Goal: Task Accomplishment & Management: Use online tool/utility

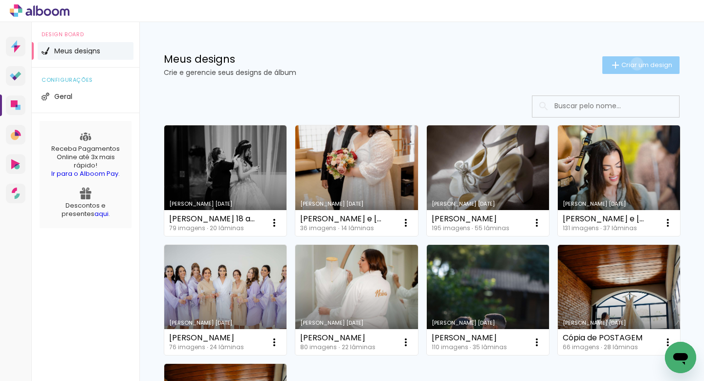
click at [635, 64] on span "Criar um design" at bounding box center [647, 65] width 51 height 6
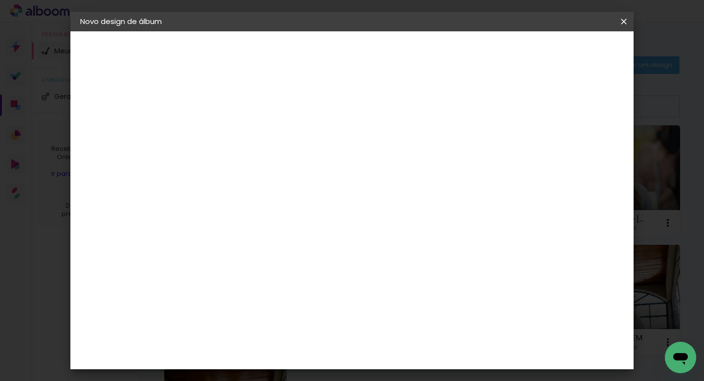
click at [240, 133] on input at bounding box center [240, 131] width 0 height 15
type input "[PERSON_NAME] e [PERSON_NAME]"
type paper-input "[PERSON_NAME] e [PERSON_NAME]"
click at [0, 0] on slot "Avançar" at bounding box center [0, 0] width 0 height 0
click at [424, 156] on paper-item "Tamanho Livre" at bounding box center [377, 149] width 94 height 22
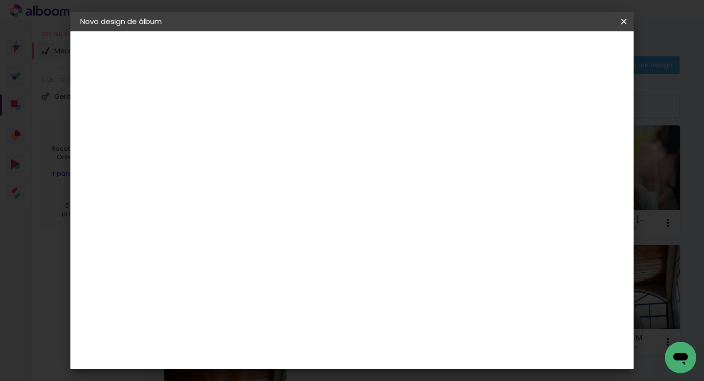
click at [0, 0] on slot "Avançar" at bounding box center [0, 0] width 0 height 0
click at [337, 151] on span "30" at bounding box center [330, 153] width 16 height 15
click at [332, 151] on span "30" at bounding box center [330, 153] width 16 height 15
click at [342, 139] on div "30 cm cm cm mm A maioria das encadernadoras sugere 5mm de sangria." at bounding box center [396, 163] width 397 height 78
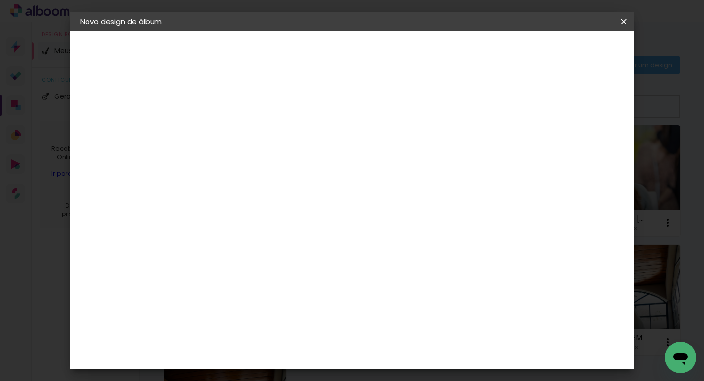
click at [328, 148] on span "30" at bounding box center [330, 153] width 16 height 15
click at [120, 122] on div "Tamanho livre" at bounding box center [118, 121] width 34 height 14
click at [424, 149] on paper-item "Tamanho Livre" at bounding box center [377, 149] width 94 height 22
click at [0, 0] on slot "Avançar" at bounding box center [0, 0] width 0 height 0
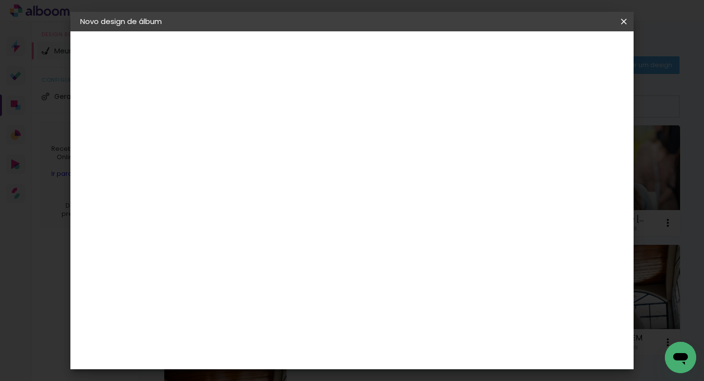
scroll to position [86, 0]
click at [418, 291] on input "60" at bounding box center [409, 289] width 25 height 15
type input "50"
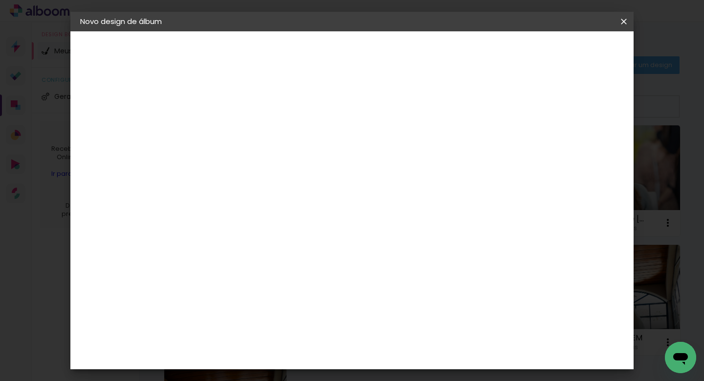
type paper-input "50"
click at [380, 31] on div "mm Mostrar sangria 25 cm cm cm mm A maioria das encadernadoras sugere 5mm de sa…" at bounding box center [396, 31] width 397 height 0
click at [380, 118] on div "25 cm cm cm mm A maioria das encadernadoras sugere 5mm de sangria." at bounding box center [396, 79] width 397 height 78
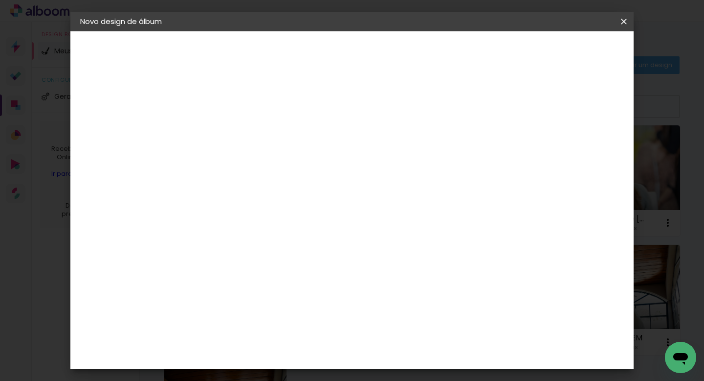
click at [570, 52] on span "Iniciar design" at bounding box center [548, 51] width 45 height 7
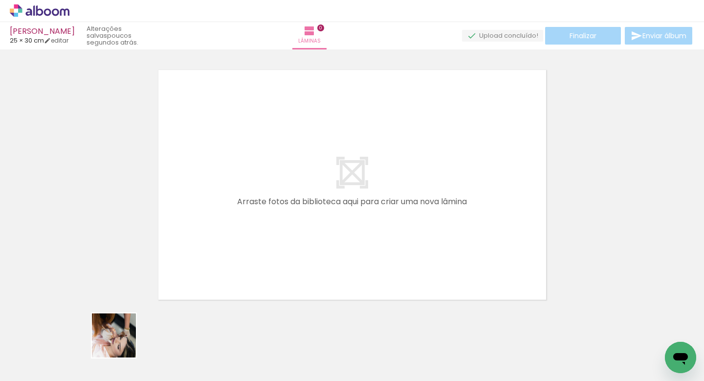
drag, startPoint x: 106, startPoint y: 354, endPoint x: 236, endPoint y: 231, distance: 178.9
click at [242, 221] on quentale-workspace at bounding box center [352, 190] width 704 height 381
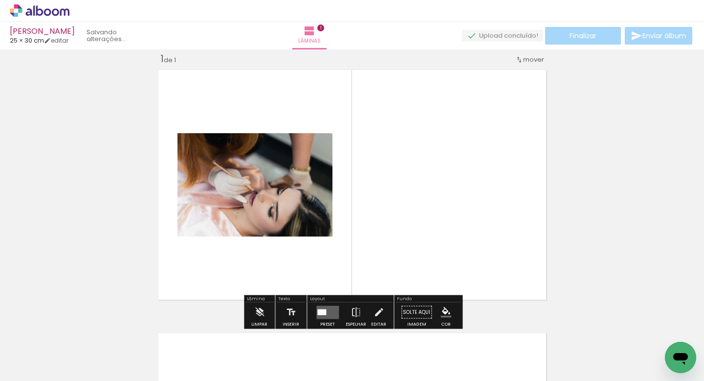
scroll to position [12, 0]
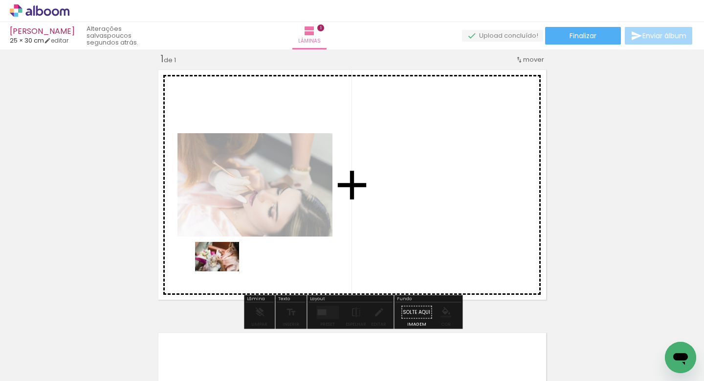
drag, startPoint x: 168, startPoint y: 344, endPoint x: 226, endPoint y: 268, distance: 95.7
click at [226, 268] on quentale-workspace at bounding box center [352, 190] width 704 height 381
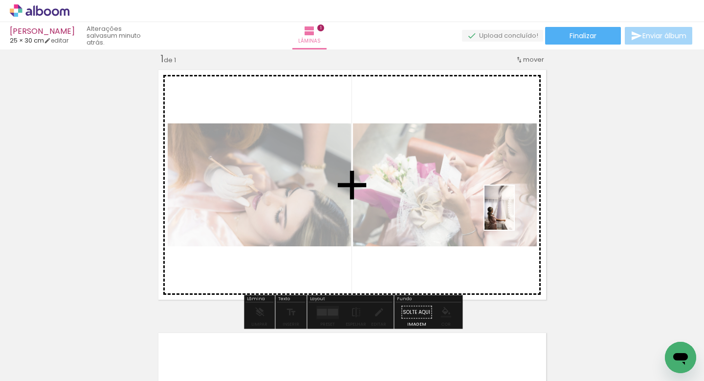
drag, startPoint x: 425, startPoint y: 355, endPoint x: 514, endPoint y: 215, distance: 166.3
click at [514, 215] on quentale-workspace at bounding box center [352, 190] width 704 height 381
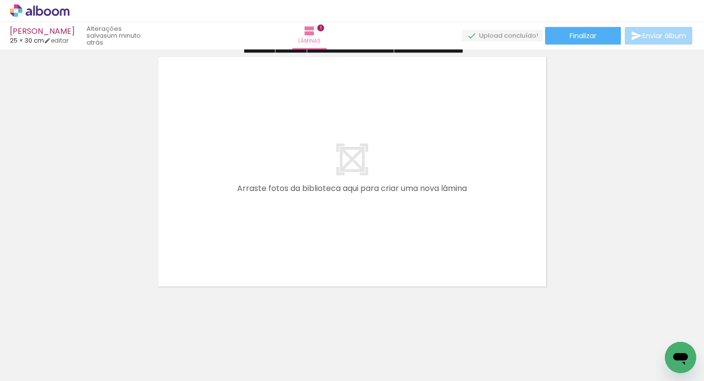
scroll to position [289, 0]
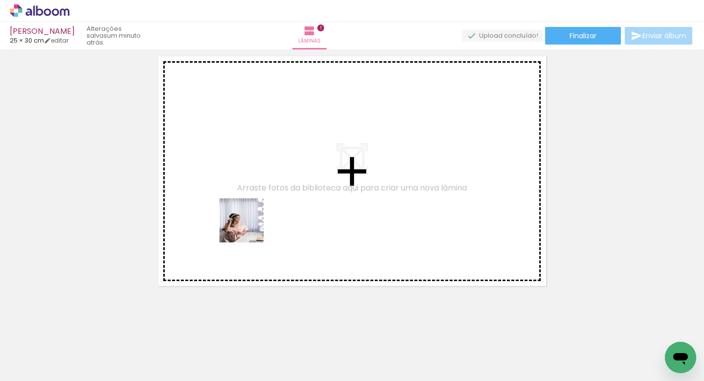
drag, startPoint x: 214, startPoint y: 349, endPoint x: 249, endPoint y: 227, distance: 127.3
click at [249, 227] on quentale-workspace at bounding box center [352, 190] width 704 height 381
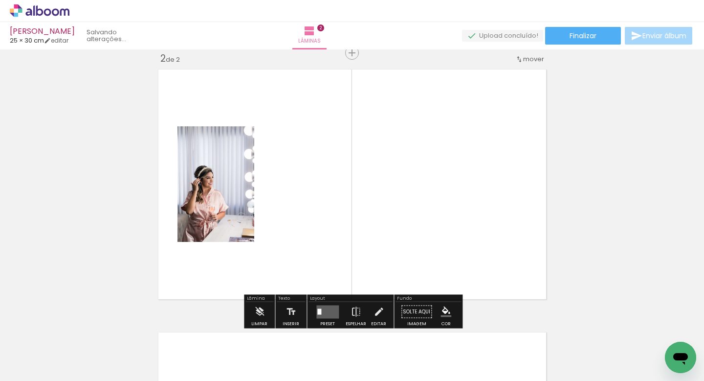
scroll to position [275, 0]
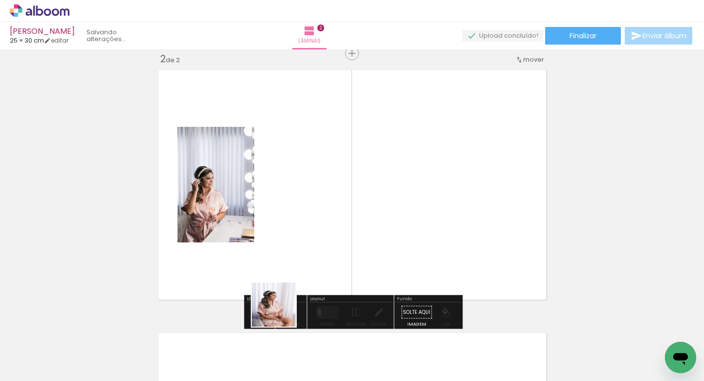
drag, startPoint x: 266, startPoint y: 346, endPoint x: 382, endPoint y: 197, distance: 189.0
click at [382, 197] on quentale-workspace at bounding box center [352, 190] width 704 height 381
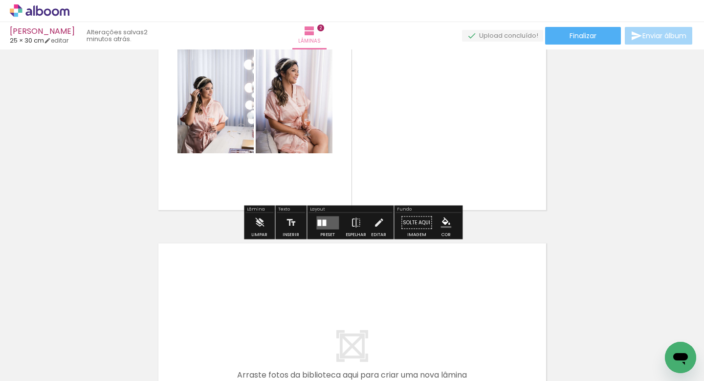
scroll to position [370, 0]
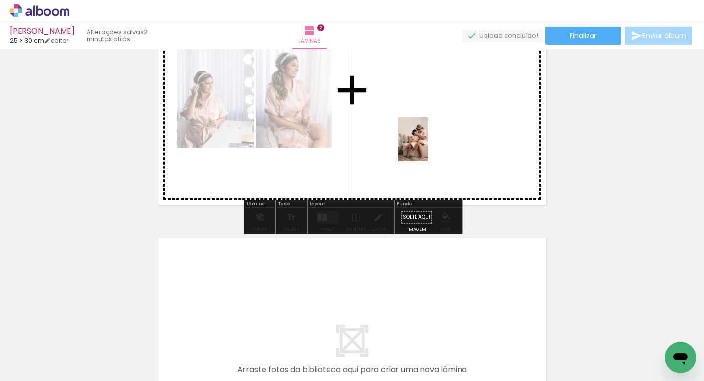
drag, startPoint x: 267, startPoint y: 342, endPoint x: 394, endPoint y: 218, distance: 177.8
click at [427, 146] on quentale-workspace at bounding box center [352, 190] width 704 height 381
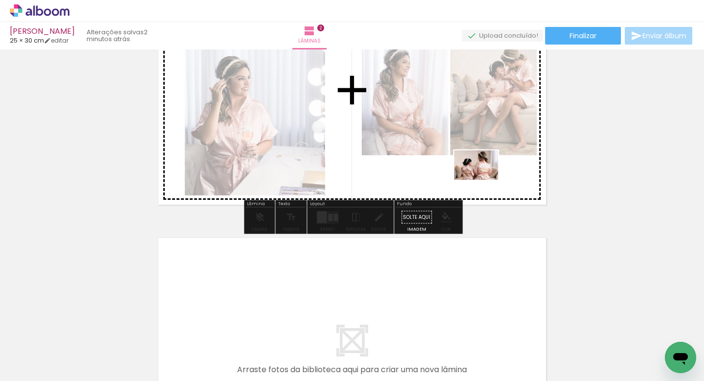
drag, startPoint x: 322, startPoint y: 345, endPoint x: 483, endPoint y: 180, distance: 230.1
click at [483, 180] on quentale-workspace at bounding box center [352, 190] width 704 height 381
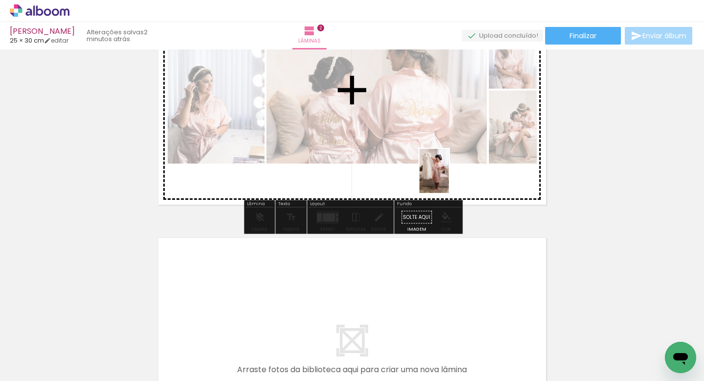
drag, startPoint x: 424, startPoint y: 347, endPoint x: 451, endPoint y: 167, distance: 182.5
click at [451, 167] on quentale-workspace at bounding box center [352, 190] width 704 height 381
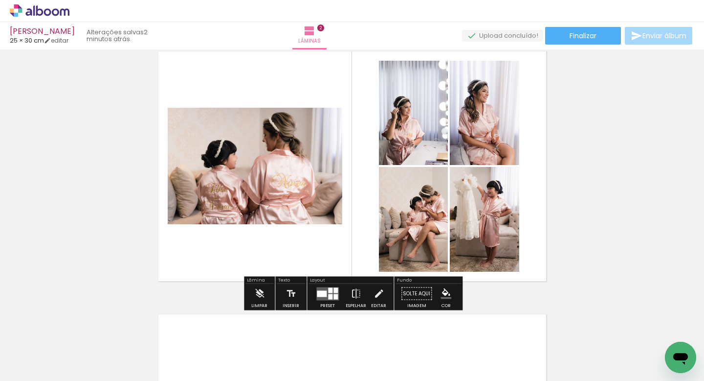
scroll to position [293, 0]
click at [329, 290] on div at bounding box center [330, 290] width 4 height 5
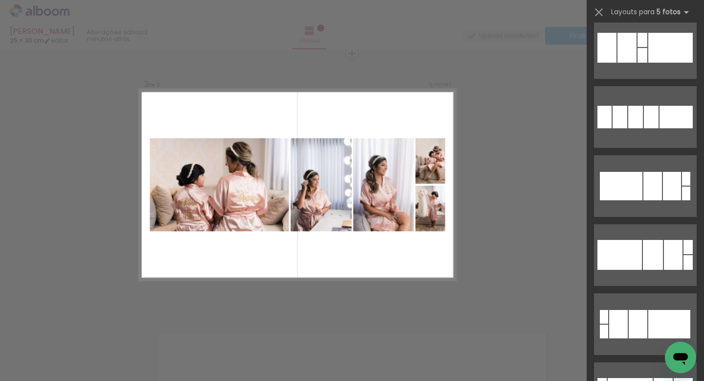
scroll to position [1524, 0]
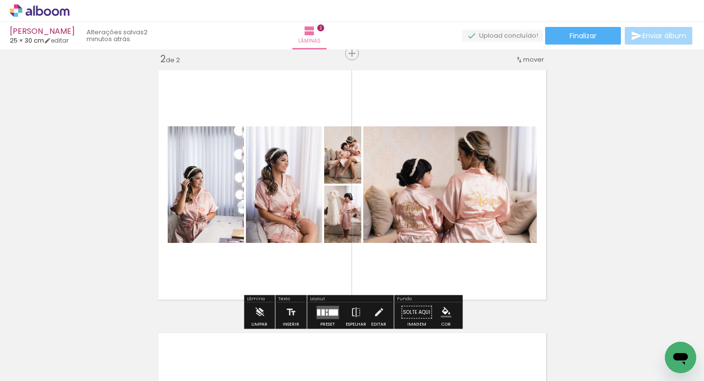
click at [326, 309] on div at bounding box center [327, 310] width 2 height 2
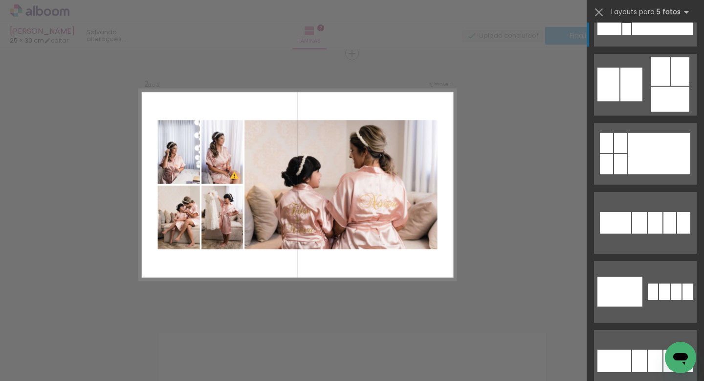
scroll to position [0, 0]
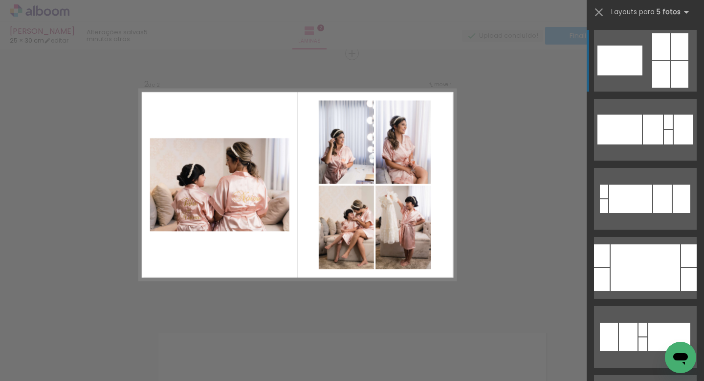
click at [626, 114] on div at bounding box center [620, 129] width 45 height 30
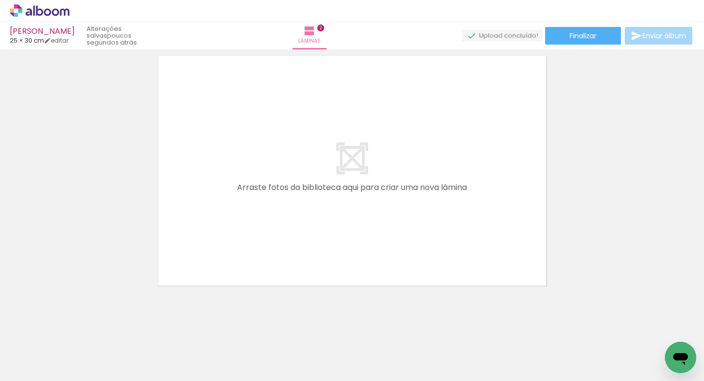
scroll to position [556, 0]
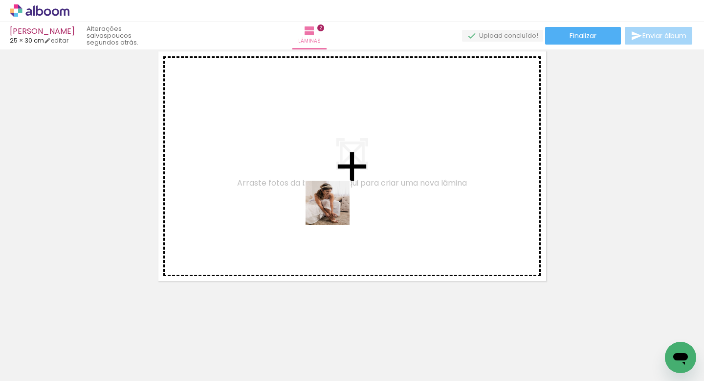
drag, startPoint x: 480, startPoint y: 346, endPoint x: 314, endPoint y: 202, distance: 219.8
click at [314, 201] on quentale-workspace at bounding box center [352, 190] width 704 height 381
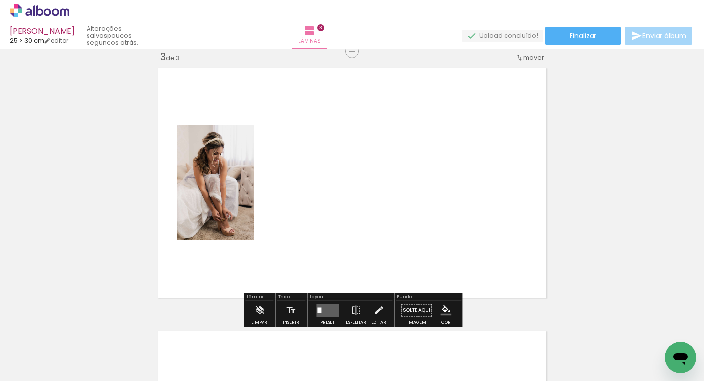
scroll to position [538, 0]
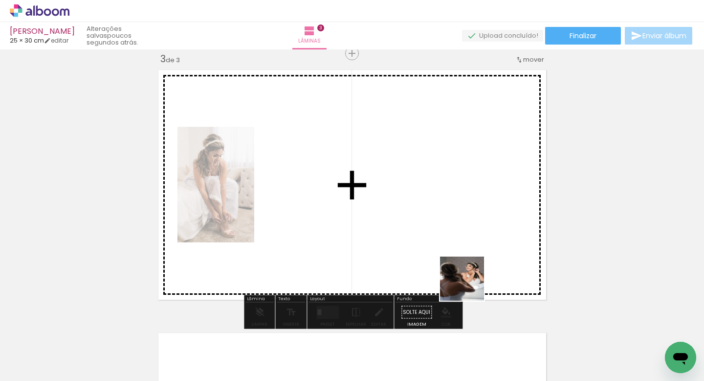
drag, startPoint x: 541, startPoint y: 343, endPoint x: 382, endPoint y: 215, distance: 204.6
click at [382, 215] on quentale-workspace at bounding box center [352, 190] width 704 height 381
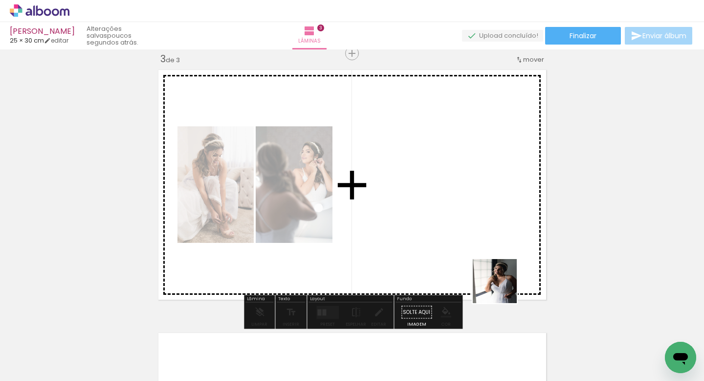
drag, startPoint x: 594, startPoint y: 349, endPoint x: 412, endPoint y: 208, distance: 230.2
click at [412, 208] on quentale-workspace at bounding box center [352, 190] width 704 height 381
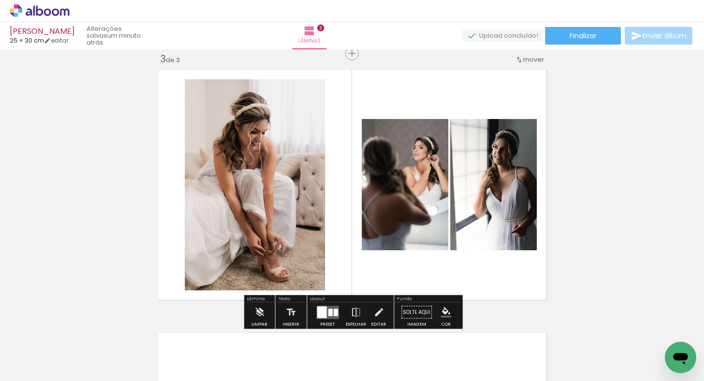
click at [334, 311] on div at bounding box center [336, 311] width 4 height 7
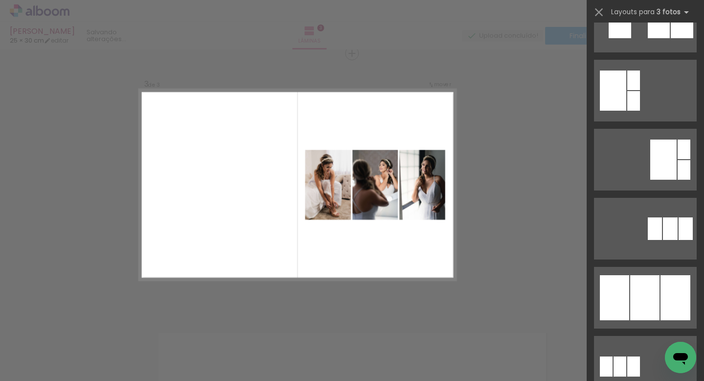
scroll to position [316, 0]
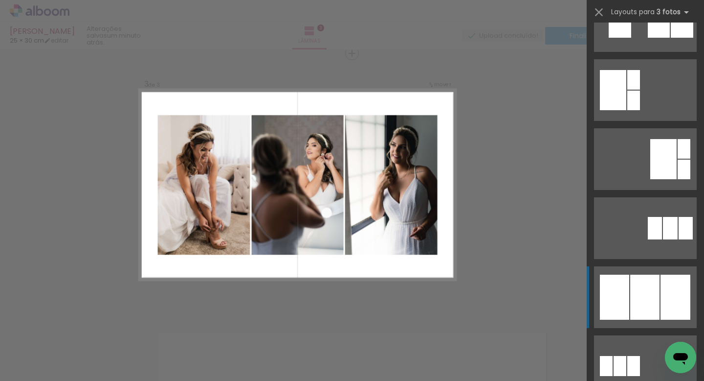
click at [642, 284] on div at bounding box center [645, 296] width 29 height 45
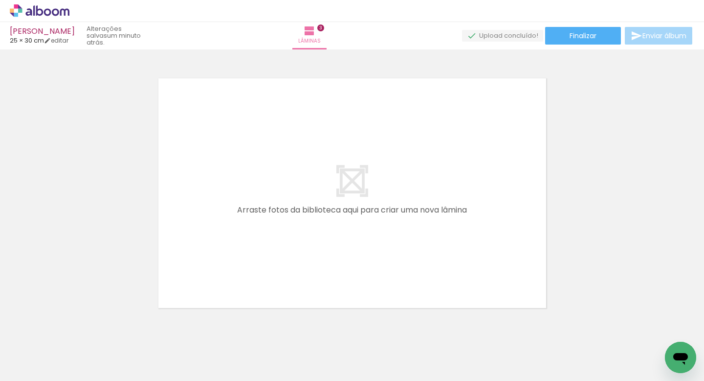
scroll to position [0, 501]
drag, startPoint x: 578, startPoint y: 349, endPoint x: 333, endPoint y: 280, distance: 254.7
click at [333, 280] on quentale-workspace at bounding box center [352, 190] width 704 height 381
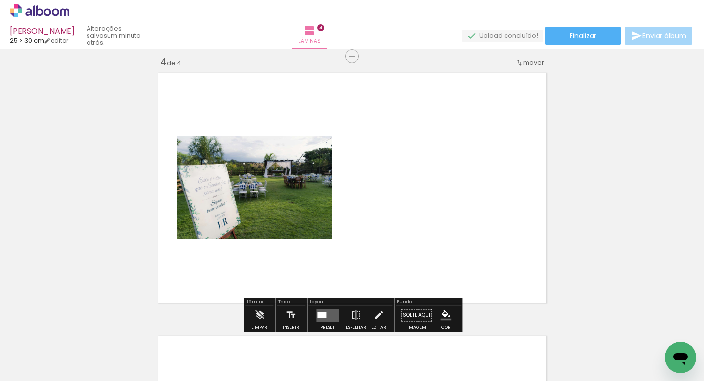
scroll to position [800, 0]
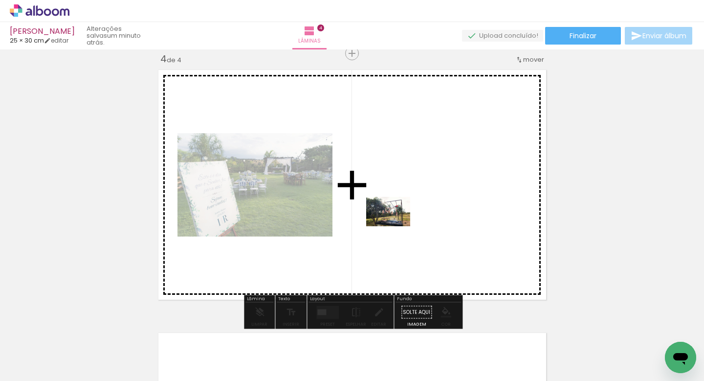
drag, startPoint x: 362, startPoint y: 348, endPoint x: 395, endPoint y: 227, distance: 125.8
click at [395, 227] on quentale-workspace at bounding box center [352, 190] width 704 height 381
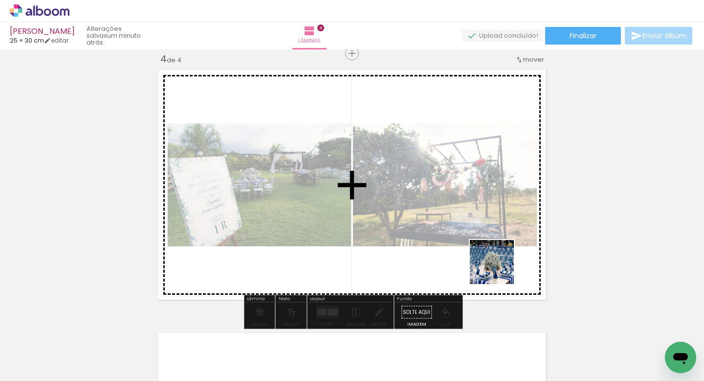
drag, startPoint x: 524, startPoint y: 345, endPoint x: 480, endPoint y: 225, distance: 128.6
click at [480, 225] on quentale-workspace at bounding box center [352, 190] width 704 height 381
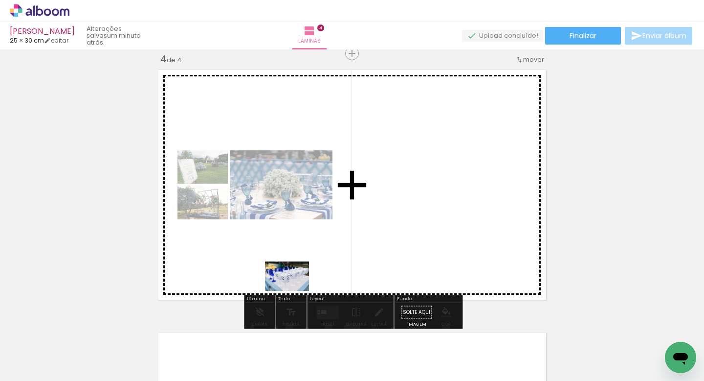
drag, startPoint x: 263, startPoint y: 361, endPoint x: 295, endPoint y: 290, distance: 77.7
click at [295, 290] on quentale-workspace at bounding box center [352, 190] width 704 height 381
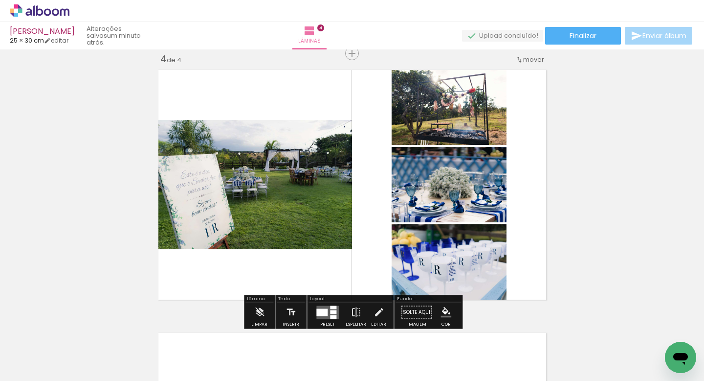
drag, startPoint x: 313, startPoint y: 356, endPoint x: 338, endPoint y: 294, distance: 67.0
click at [338, 294] on quentale-workspace at bounding box center [352, 190] width 704 height 381
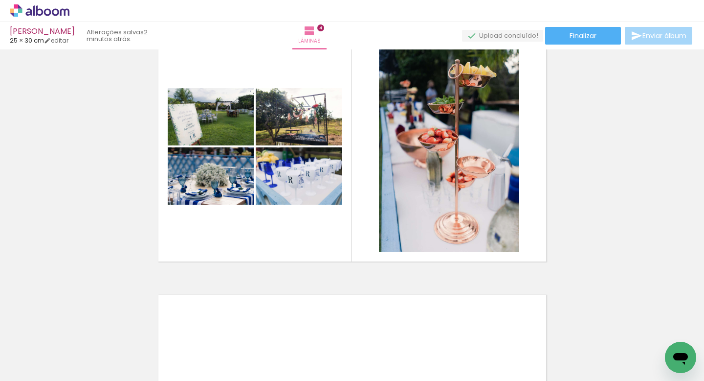
scroll to position [0, 1786]
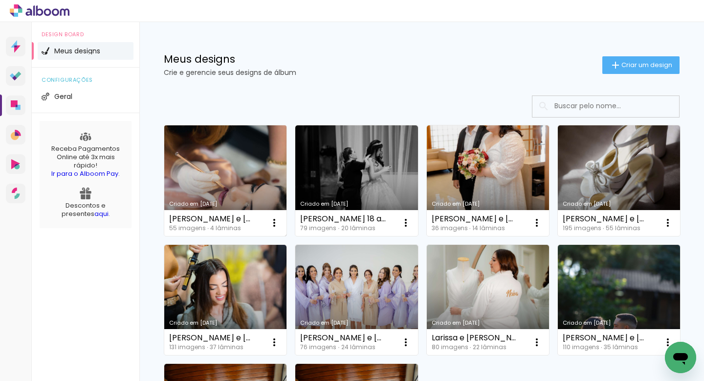
click at [204, 149] on link "Criado em [DATE]" at bounding box center [225, 180] width 122 height 111
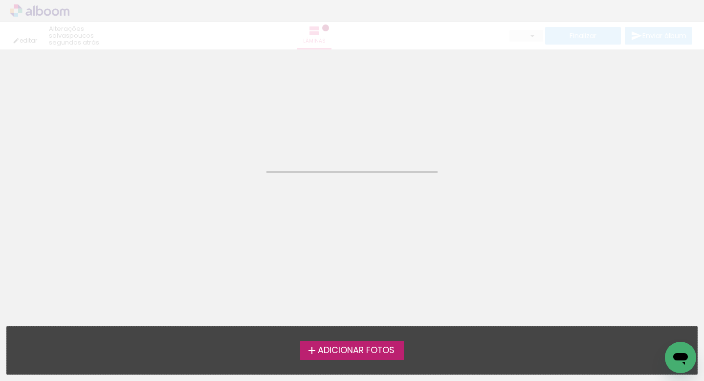
click at [204, 149] on neon-animated-pages "Confirmar Cancelar" at bounding box center [352, 214] width 704 height 331
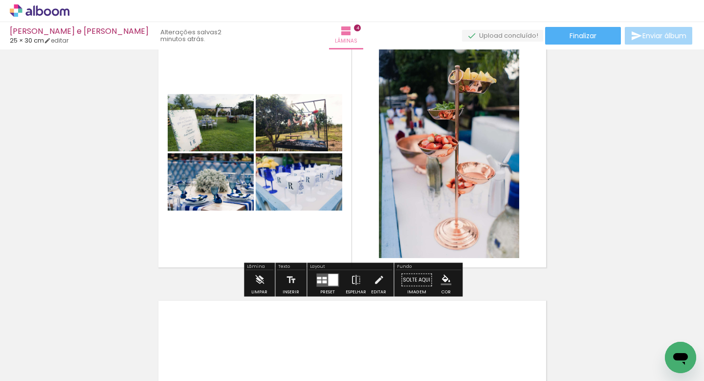
scroll to position [849, 0]
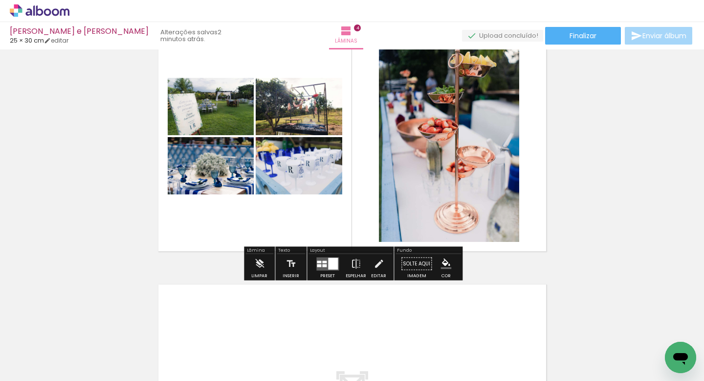
click at [330, 265] on div at bounding box center [333, 263] width 10 height 12
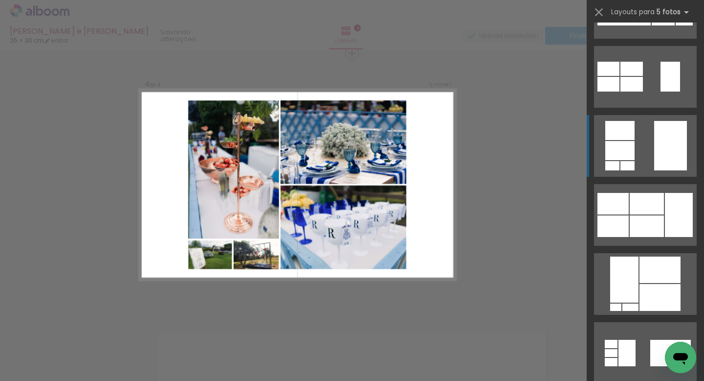
scroll to position [268, 0]
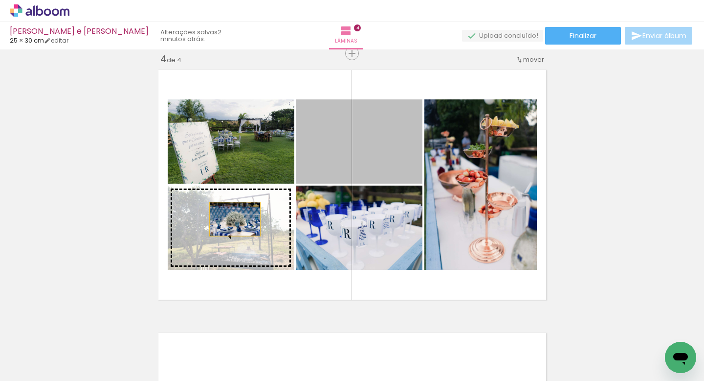
drag, startPoint x: 374, startPoint y: 164, endPoint x: 235, endPoint y: 219, distance: 149.3
click at [0, 0] on slot at bounding box center [0, 0] width 0 height 0
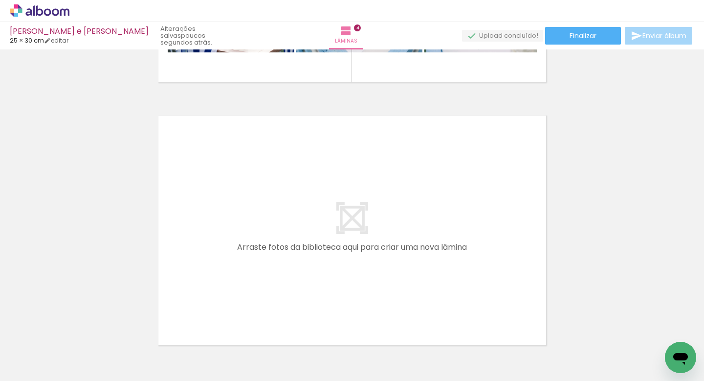
scroll to position [1071, 0]
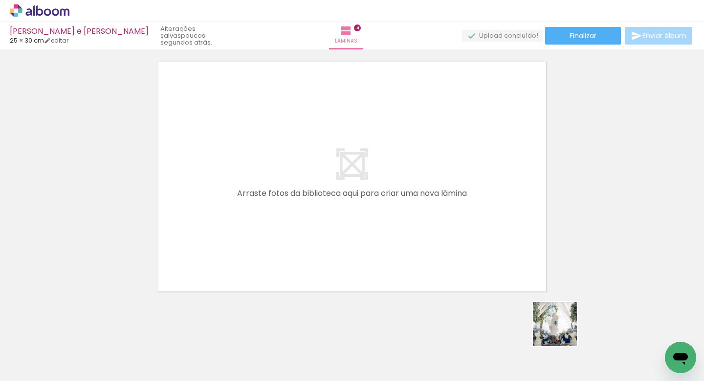
drag, startPoint x: 585, startPoint y: 352, endPoint x: 461, endPoint y: 234, distance: 171.3
click at [462, 234] on quentale-workspace at bounding box center [352, 190] width 704 height 381
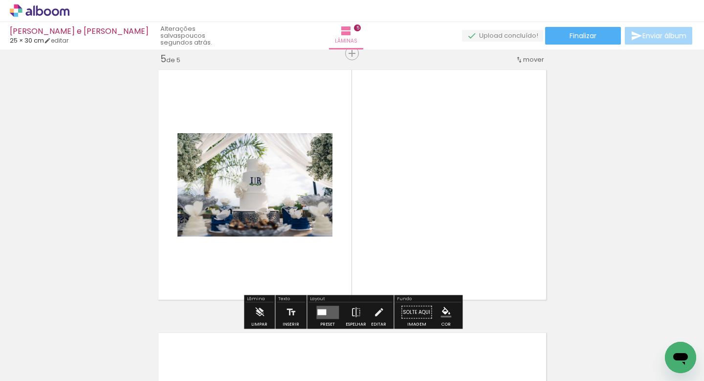
scroll to position [1063, 0]
drag, startPoint x: 533, startPoint y: 336, endPoint x: 409, endPoint y: 207, distance: 178.5
click at [409, 207] on quentale-workspace at bounding box center [352, 190] width 704 height 381
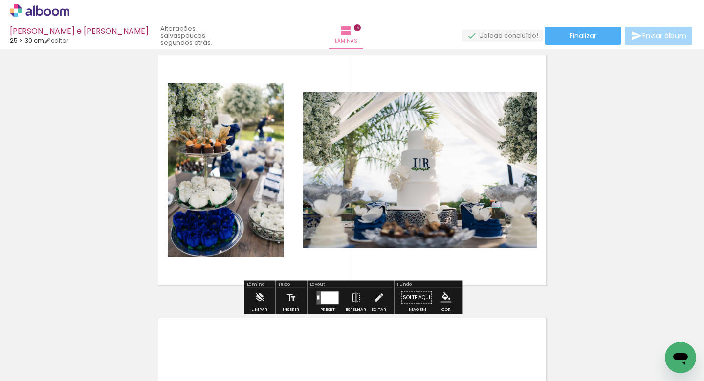
scroll to position [1074, 0]
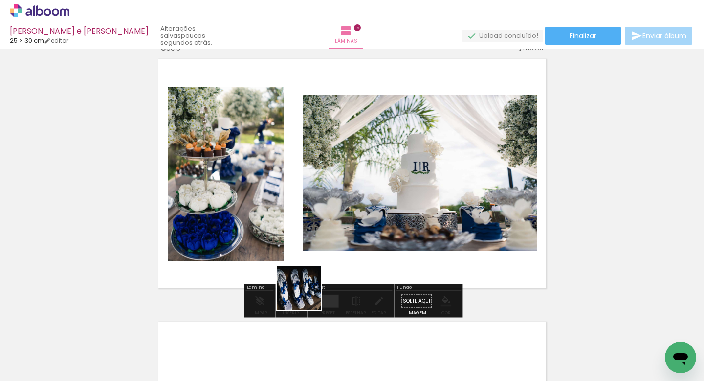
drag, startPoint x: 317, startPoint y: 349, endPoint x: 278, endPoint y: 205, distance: 149.1
click at [279, 203] on quentale-workspace at bounding box center [352, 190] width 704 height 381
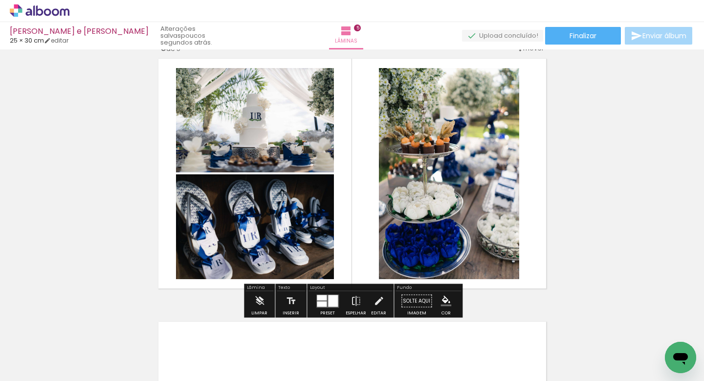
click at [323, 299] on div at bounding box center [322, 297] width 10 height 5
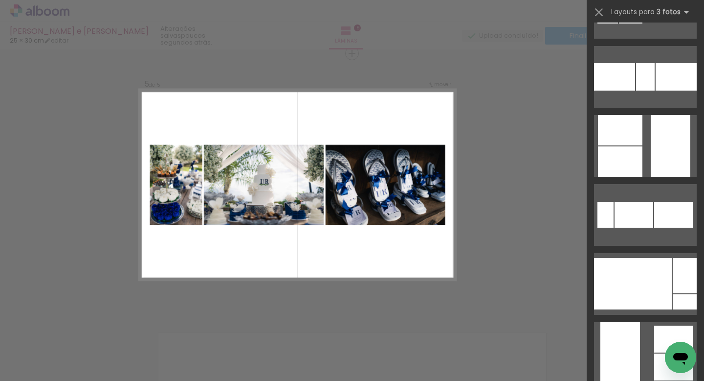
scroll to position [336, 0]
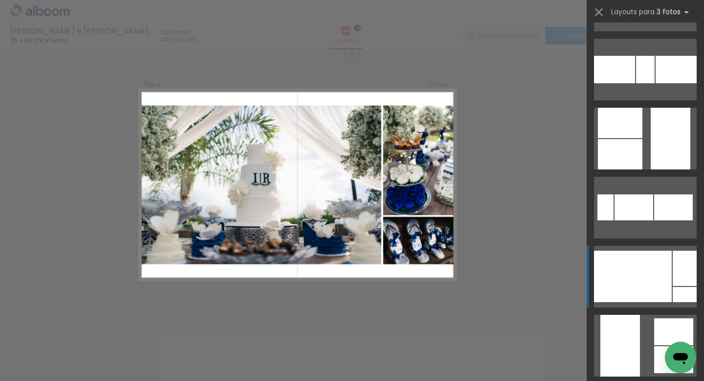
click at [643, 169] on div at bounding box center [620, 154] width 45 height 30
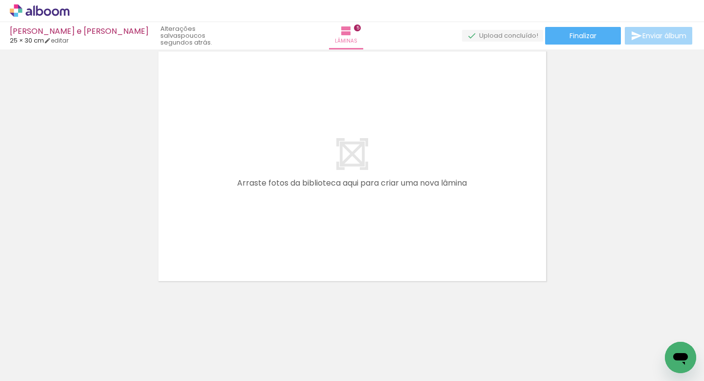
scroll to position [0, 983]
drag, startPoint x: 372, startPoint y: 345, endPoint x: 297, endPoint y: 240, distance: 128.8
click at [298, 240] on quentale-workspace at bounding box center [352, 190] width 704 height 381
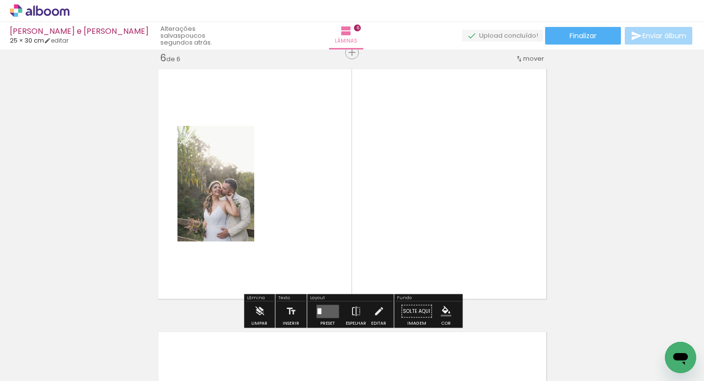
scroll to position [1326, 0]
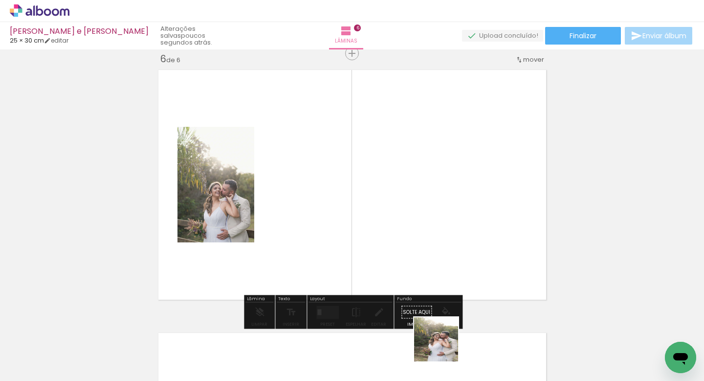
drag, startPoint x: 444, startPoint y: 356, endPoint x: 388, endPoint y: 226, distance: 141.3
click at [388, 226] on quentale-workspace at bounding box center [352, 190] width 704 height 381
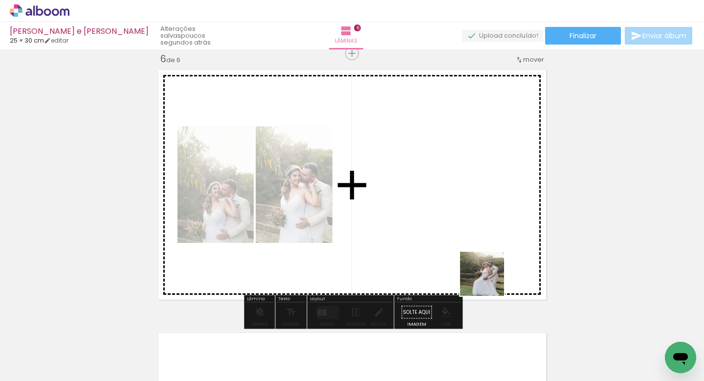
click at [477, 210] on quentale-workspace at bounding box center [352, 190] width 704 height 381
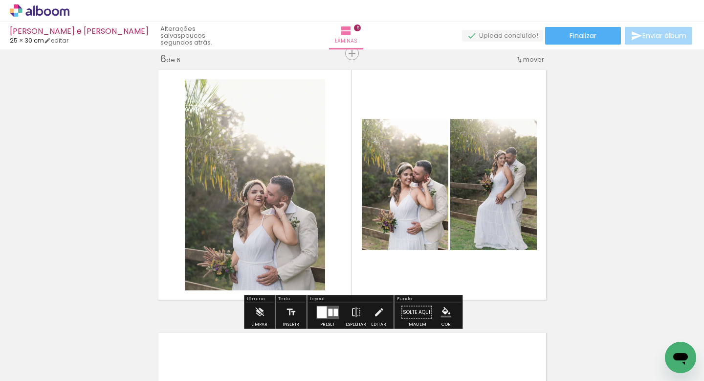
click at [323, 312] on div at bounding box center [322, 312] width 10 height 12
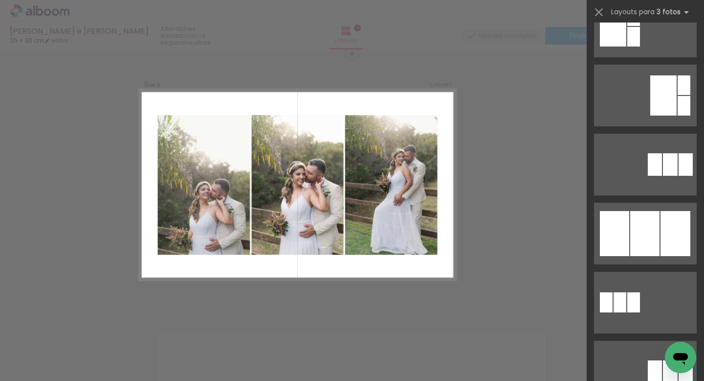
scroll to position [381, 0]
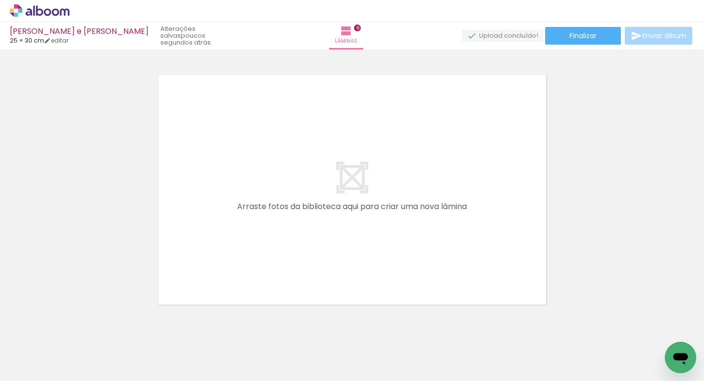
scroll to position [1597, 0]
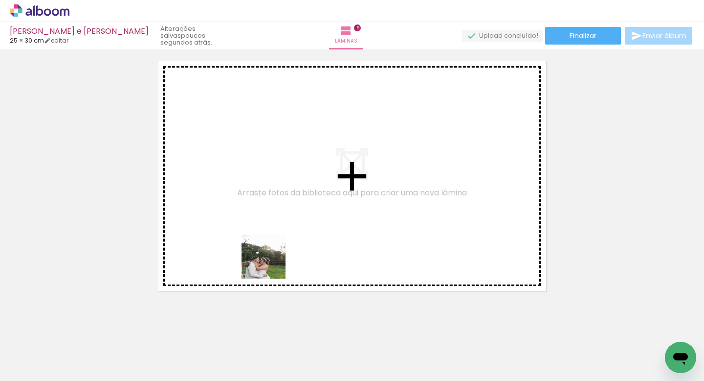
drag, startPoint x: 271, startPoint y: 351, endPoint x: 271, endPoint y: 256, distance: 95.4
click at [271, 256] on quentale-workspace at bounding box center [352, 190] width 704 height 381
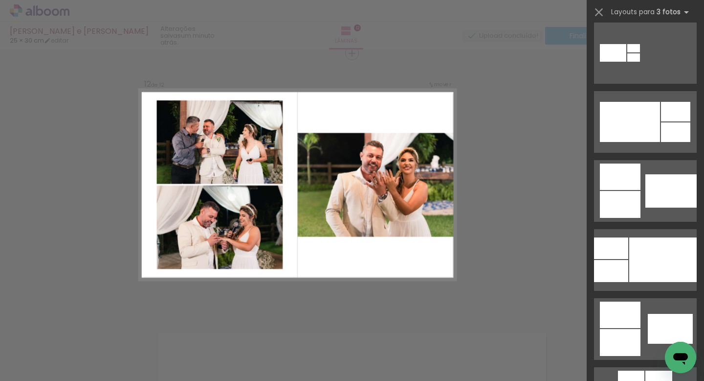
scroll to position [567, 0]
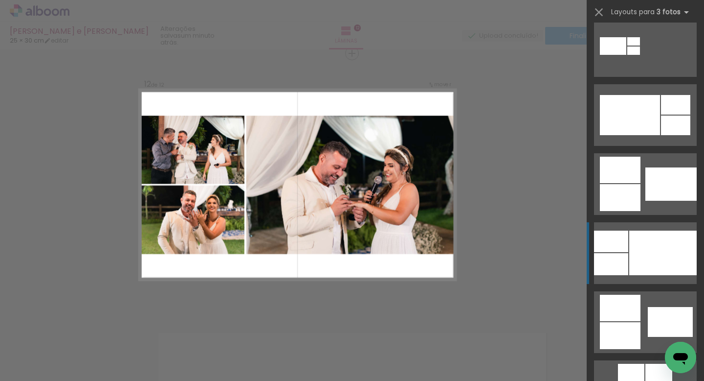
click at [654, 246] on div at bounding box center [664, 252] width 68 height 45
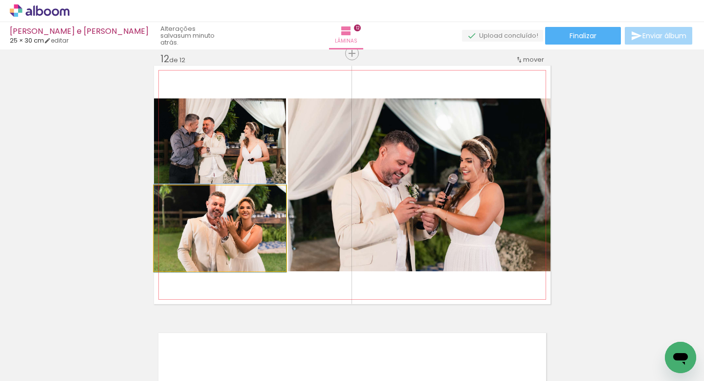
drag, startPoint x: 272, startPoint y: 235, endPoint x: 415, endPoint y: 211, distance: 145.4
click at [0, 0] on slot at bounding box center [0, 0] width 0 height 0
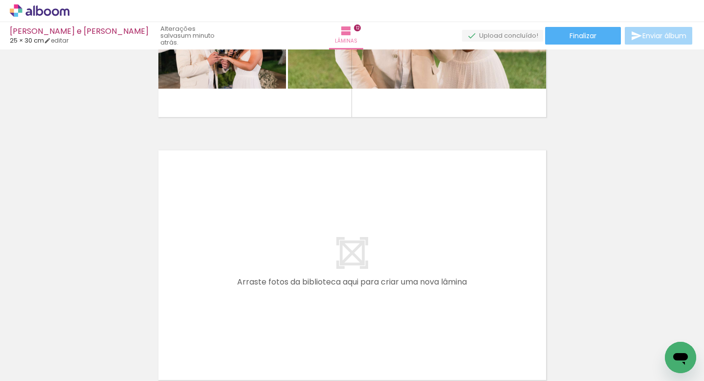
scroll to position [0, 1404]
drag, startPoint x: 390, startPoint y: 345, endPoint x: 340, endPoint y: 262, distance: 97.7
click at [340, 262] on quentale-workspace at bounding box center [352, 190] width 704 height 381
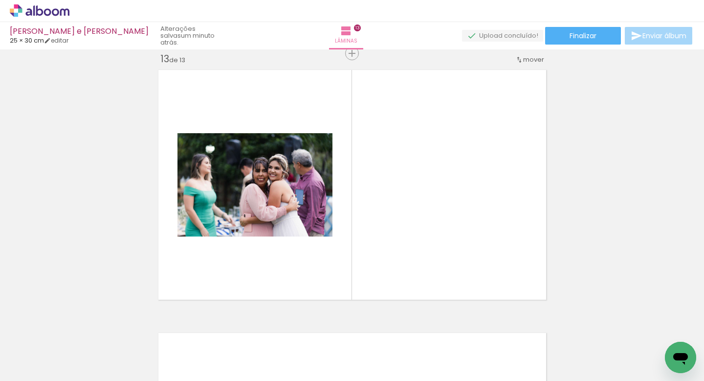
scroll to position [0, 1907]
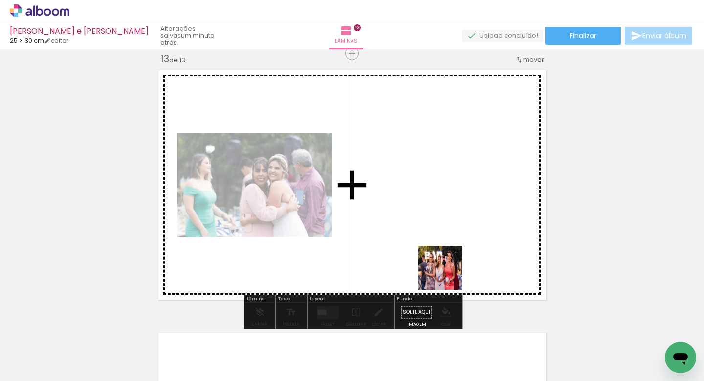
drag, startPoint x: 448, startPoint y: 358, endPoint x: 448, endPoint y: 247, distance: 111.1
click at [448, 247] on quentale-workspace at bounding box center [352, 190] width 704 height 381
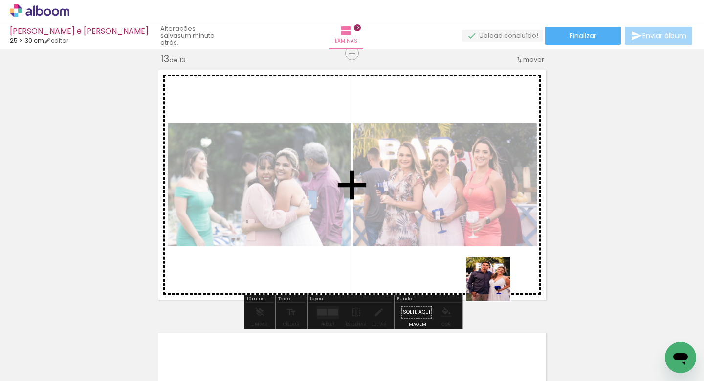
drag, startPoint x: 496, startPoint y: 342, endPoint x: 496, endPoint y: 274, distance: 68.0
click at [496, 274] on quentale-workspace at bounding box center [352, 190] width 704 height 381
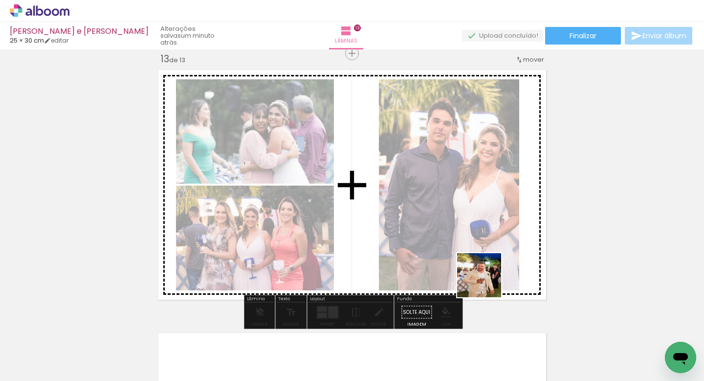
drag, startPoint x: 543, startPoint y: 343, endPoint x: 466, endPoint y: 257, distance: 115.7
click at [466, 257] on quentale-workspace at bounding box center [352, 190] width 704 height 381
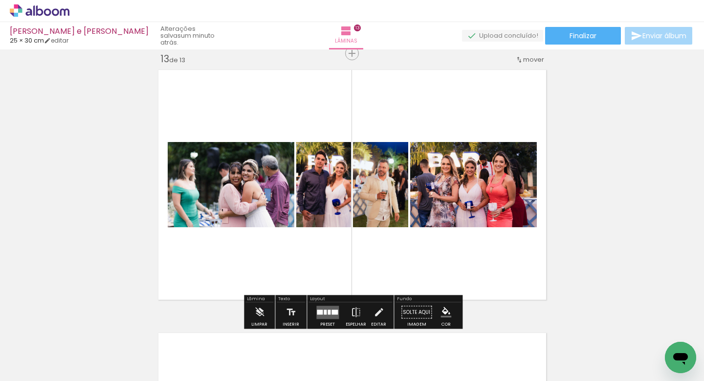
scroll to position [0, 2113]
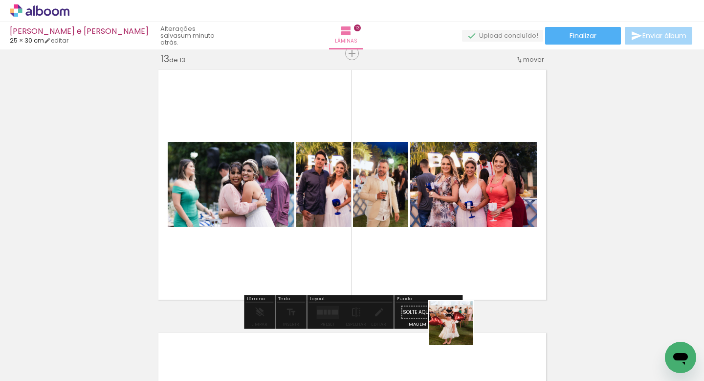
drag, startPoint x: 458, startPoint y: 349, endPoint x: 460, endPoint y: 235, distance: 114.5
click at [460, 235] on quentale-workspace at bounding box center [352, 190] width 704 height 381
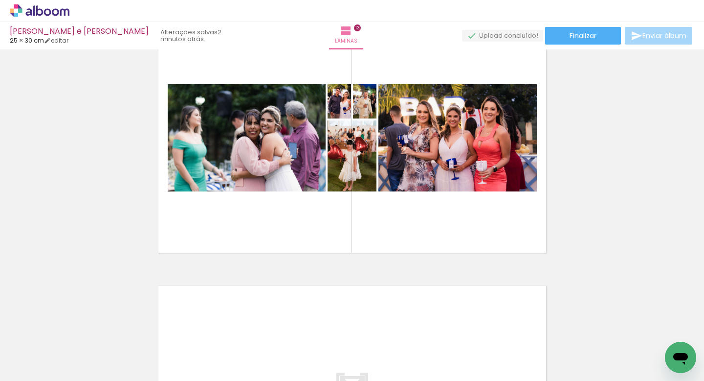
scroll to position [3212, 0]
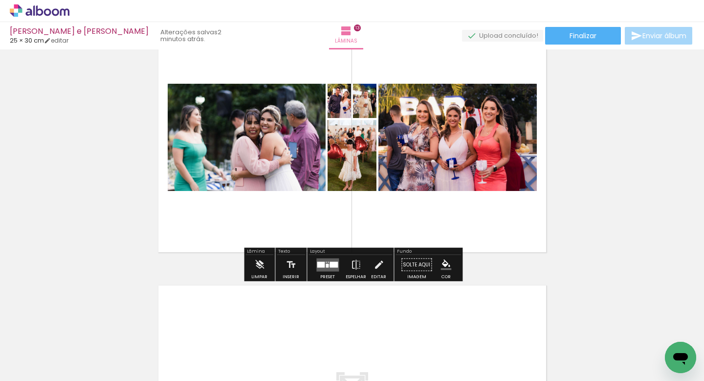
click at [330, 265] on div at bounding box center [334, 264] width 8 height 6
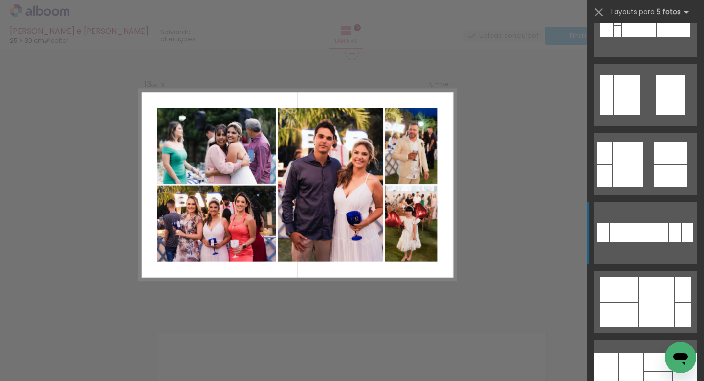
scroll to position [657, 0]
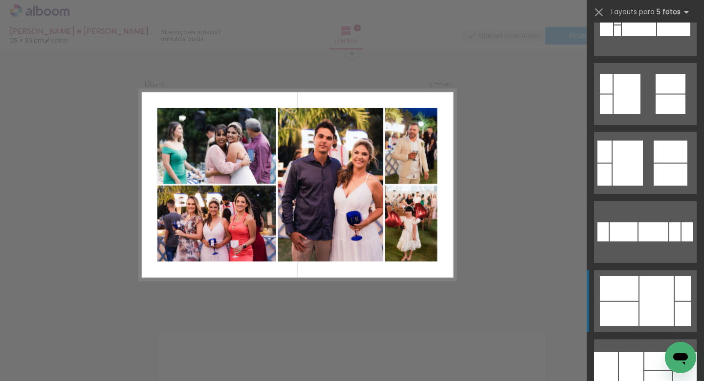
click at [653, 303] on div at bounding box center [657, 301] width 34 height 50
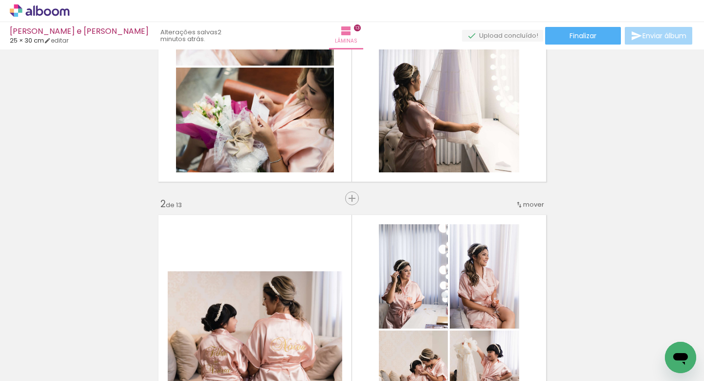
scroll to position [0, 0]
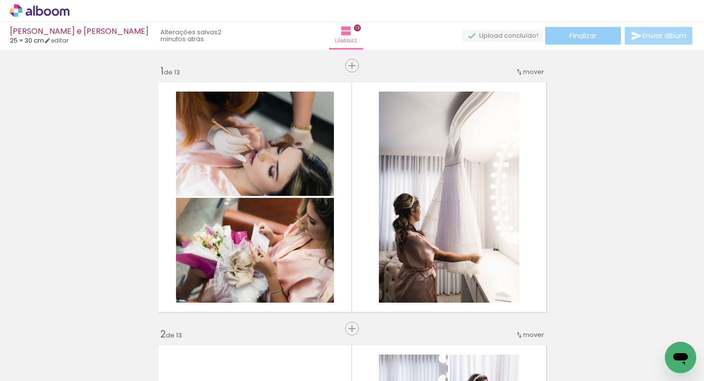
click at [587, 35] on span "Finalizar" at bounding box center [583, 35] width 27 height 7
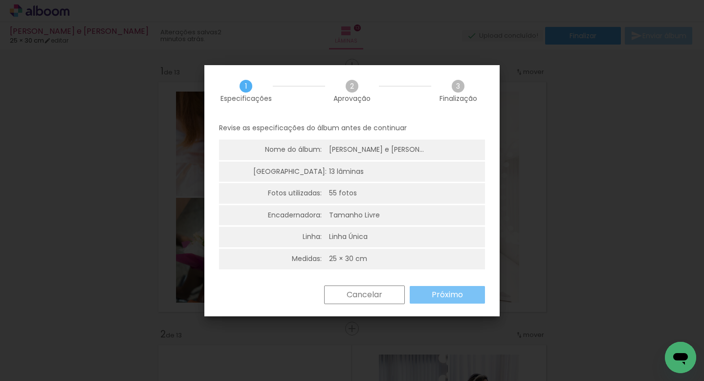
click at [0, 0] on slot "Próximo" at bounding box center [0, 0] width 0 height 0
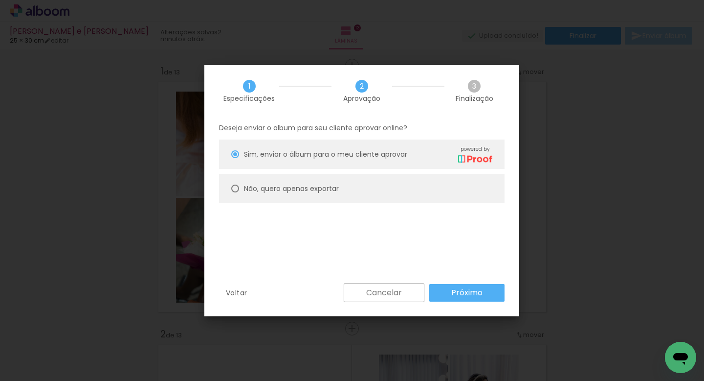
click at [0, 0] on slot "Próximo" at bounding box center [0, 0] width 0 height 0
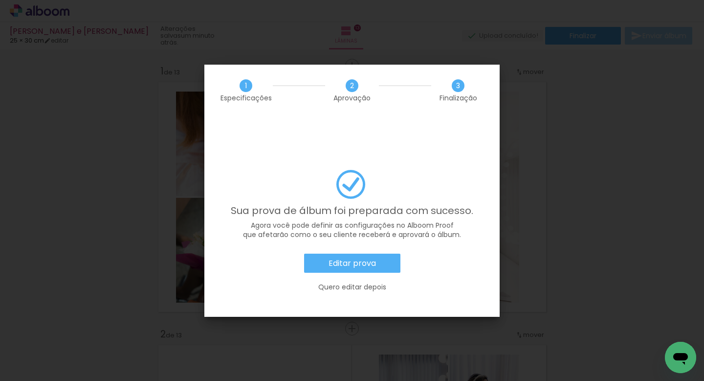
click at [0, 0] on slot "Editar prova" at bounding box center [0, 0] width 0 height 0
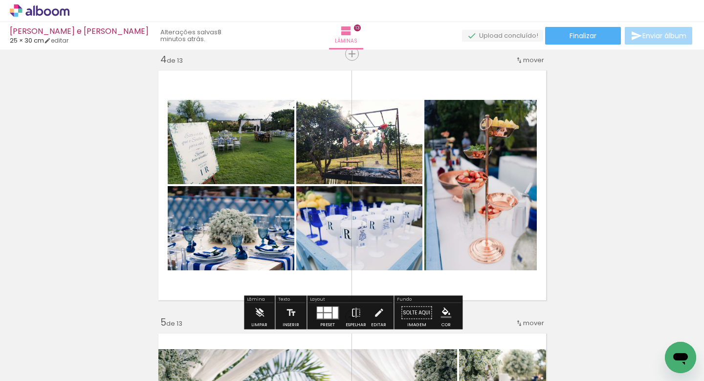
scroll to position [799, 0]
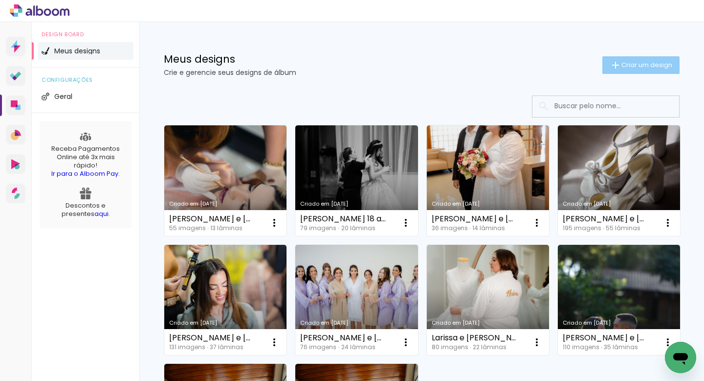
click at [628, 62] on span "Criar um design" at bounding box center [647, 65] width 51 height 6
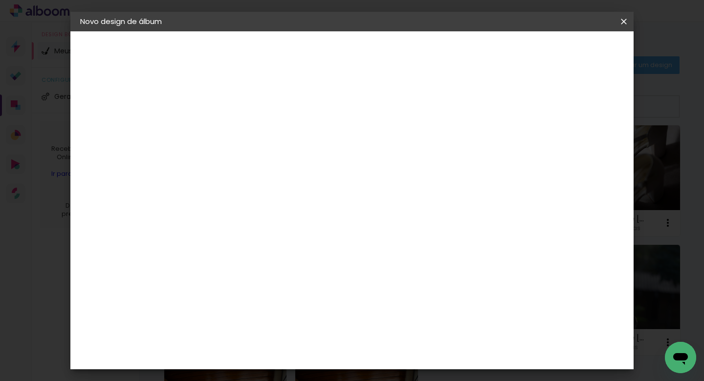
click at [240, 133] on input at bounding box center [240, 131] width 0 height 15
type input "[PERSON_NAME] e [PERSON_NAME]"
type paper-input "[PERSON_NAME] e [PERSON_NAME]"
click at [340, 56] on paper-button "Avançar" at bounding box center [317, 52] width 48 height 17
click at [0, 0] on slot "Tamanho Livre" at bounding box center [0, 0] width 0 height 0
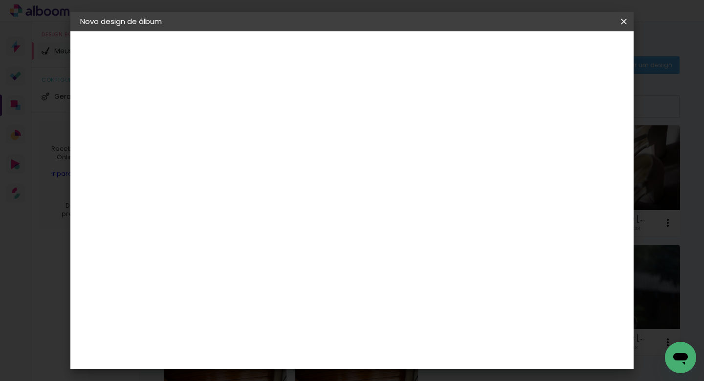
click at [0, 0] on slot "Avançar" at bounding box center [0, 0] width 0 height 0
click at [338, 153] on span "30" at bounding box center [330, 153] width 16 height 15
click at [334, 153] on span "30" at bounding box center [330, 153] width 16 height 15
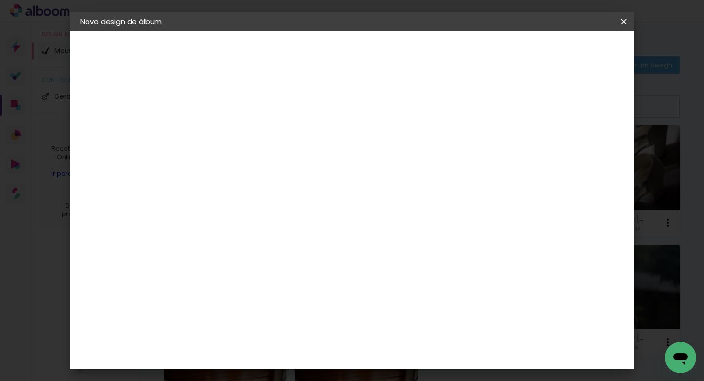
click at [334, 153] on span "30" at bounding box center [330, 153] width 16 height 15
click at [417, 283] on input "60" at bounding box center [409, 283] width 25 height 15
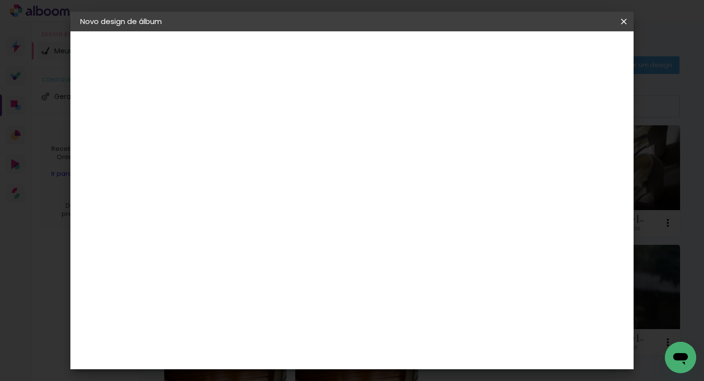
type input "70"
type paper-input "70"
click at [570, 50] on span "Iniciar design" at bounding box center [548, 51] width 45 height 7
